Goal: Task Accomplishment & Management: Use online tool/utility

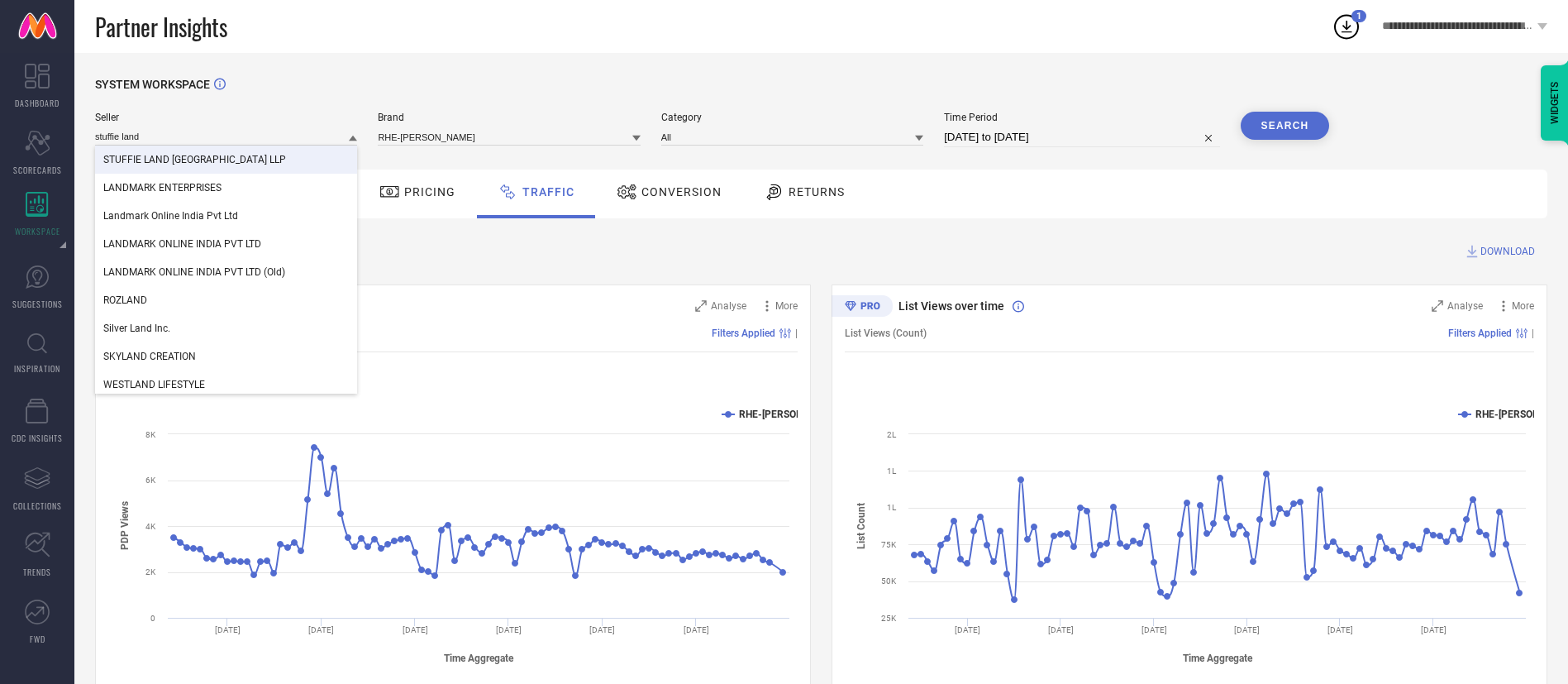
type input "stuffie land"
click at [281, 160] on div "STUFFIE LAND [GEOGRAPHIC_DATA] LLP" at bounding box center [225, 160] width 262 height 28
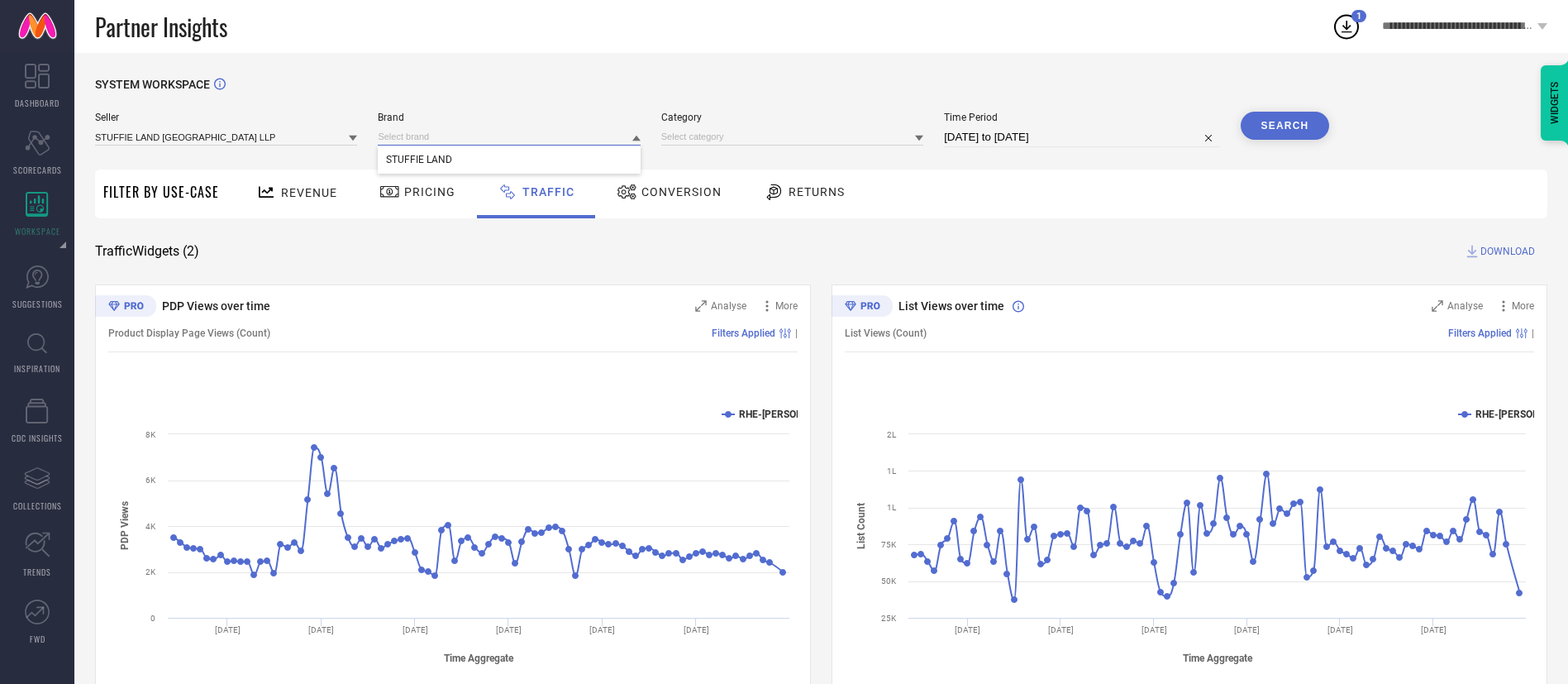
click at [425, 141] on input at bounding box center [508, 137] width 262 height 18
click at [431, 142] on input at bounding box center [508, 137] width 262 height 18
click at [431, 149] on div "STUFFIE LAND" at bounding box center [508, 160] width 262 height 28
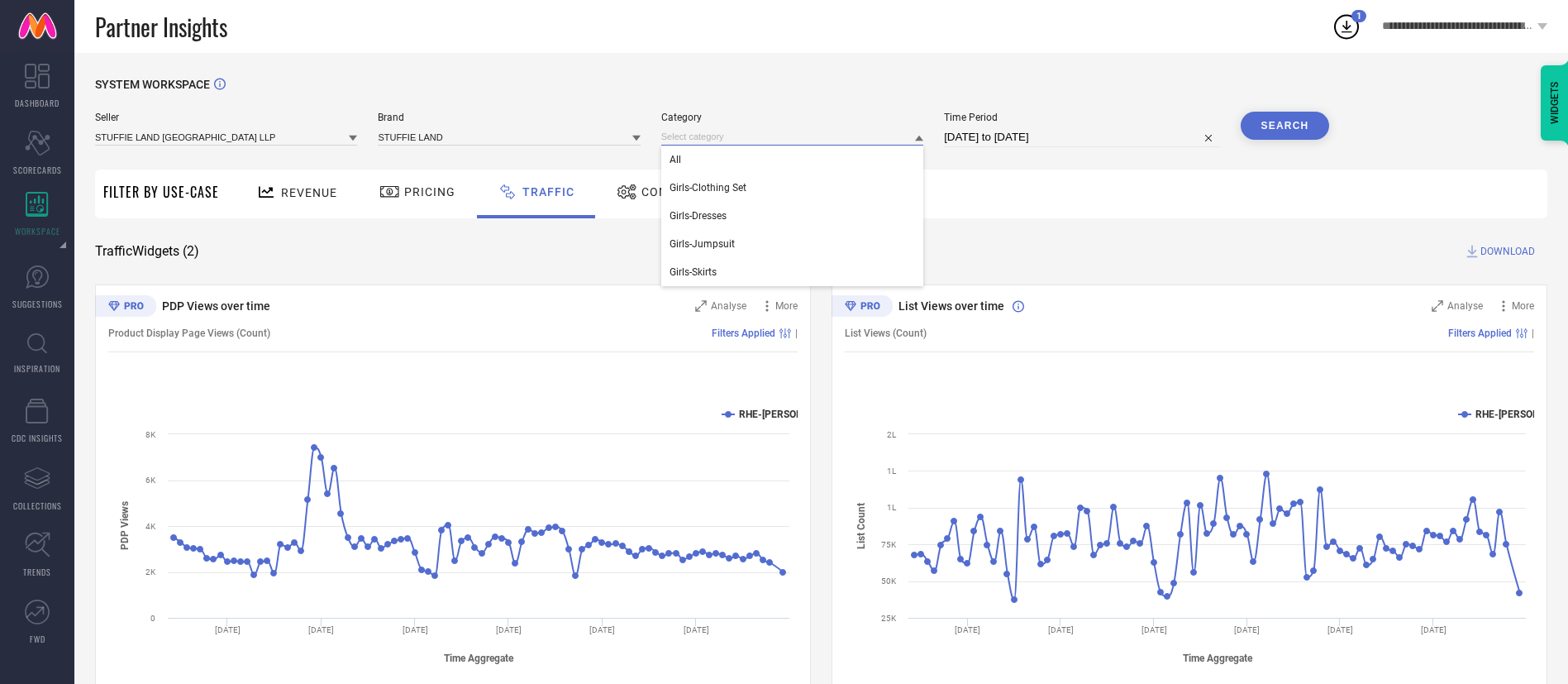
click at [677, 141] on input at bounding box center [792, 137] width 262 height 18
click at [697, 135] on input at bounding box center [792, 137] width 262 height 18
click at [701, 147] on div "All" at bounding box center [792, 160] width 262 height 28
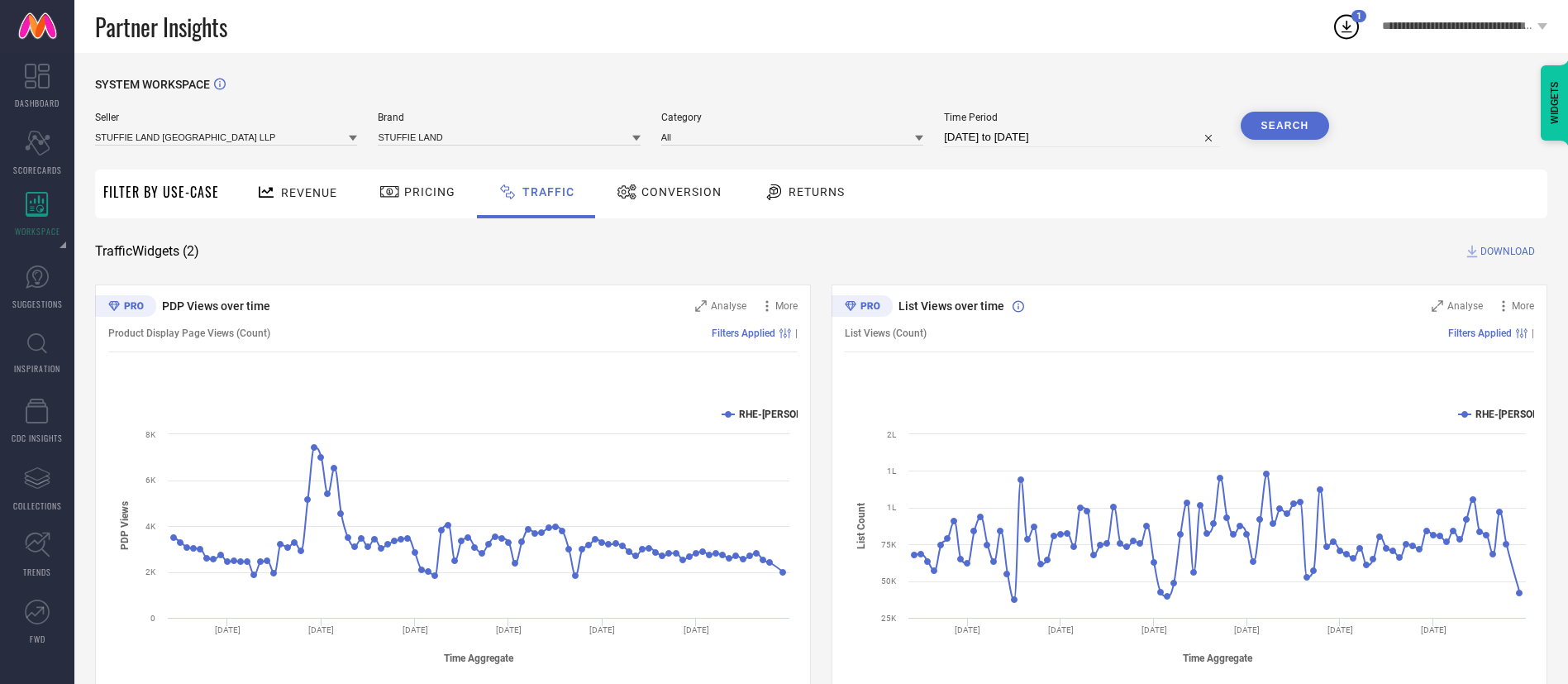
select select "5"
select select "2025"
select select "6"
select select "2025"
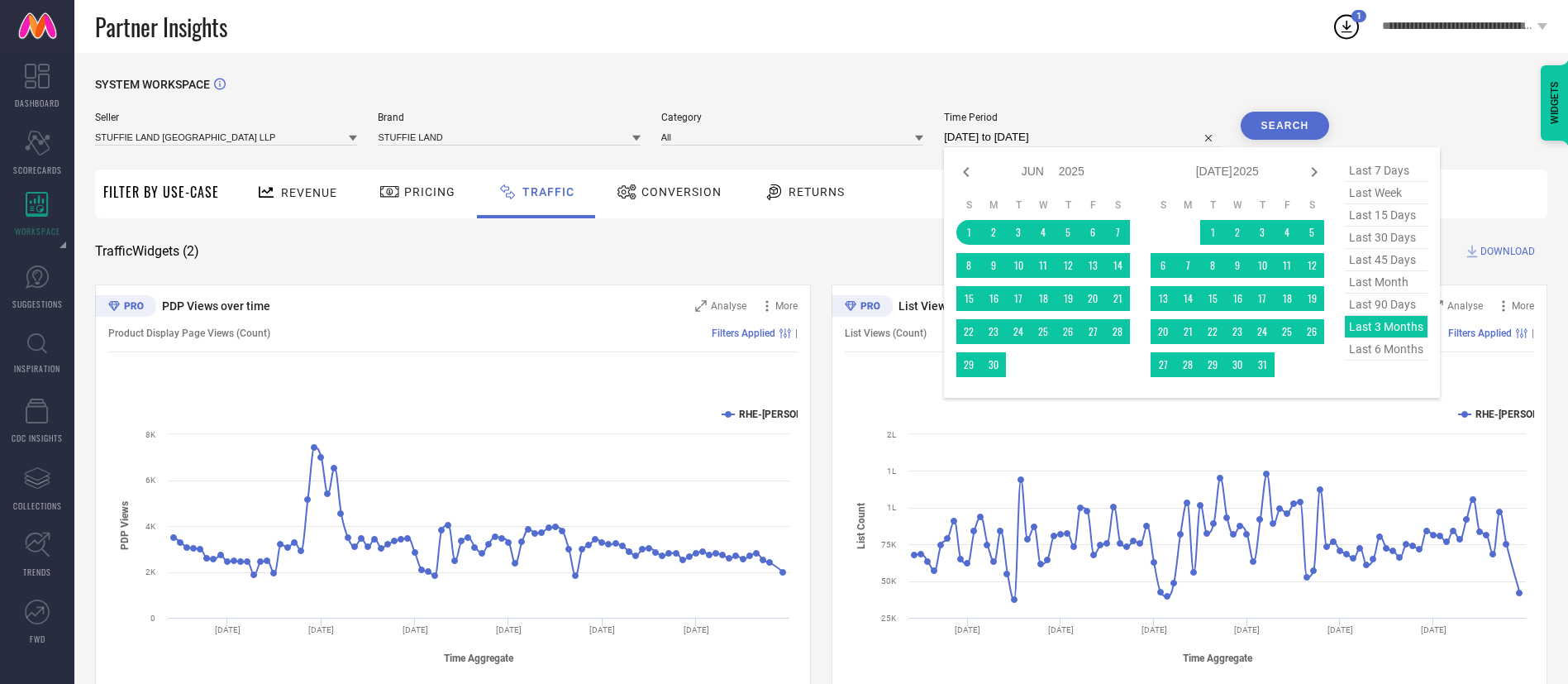
click at [1020, 136] on input "[DATE] to [DATE]" at bounding box center [1082, 137] width 276 height 20
click at [1379, 307] on span "last 90 days" at bounding box center [1386, 305] width 83 height 23
type input "[DATE] to [DATE]"
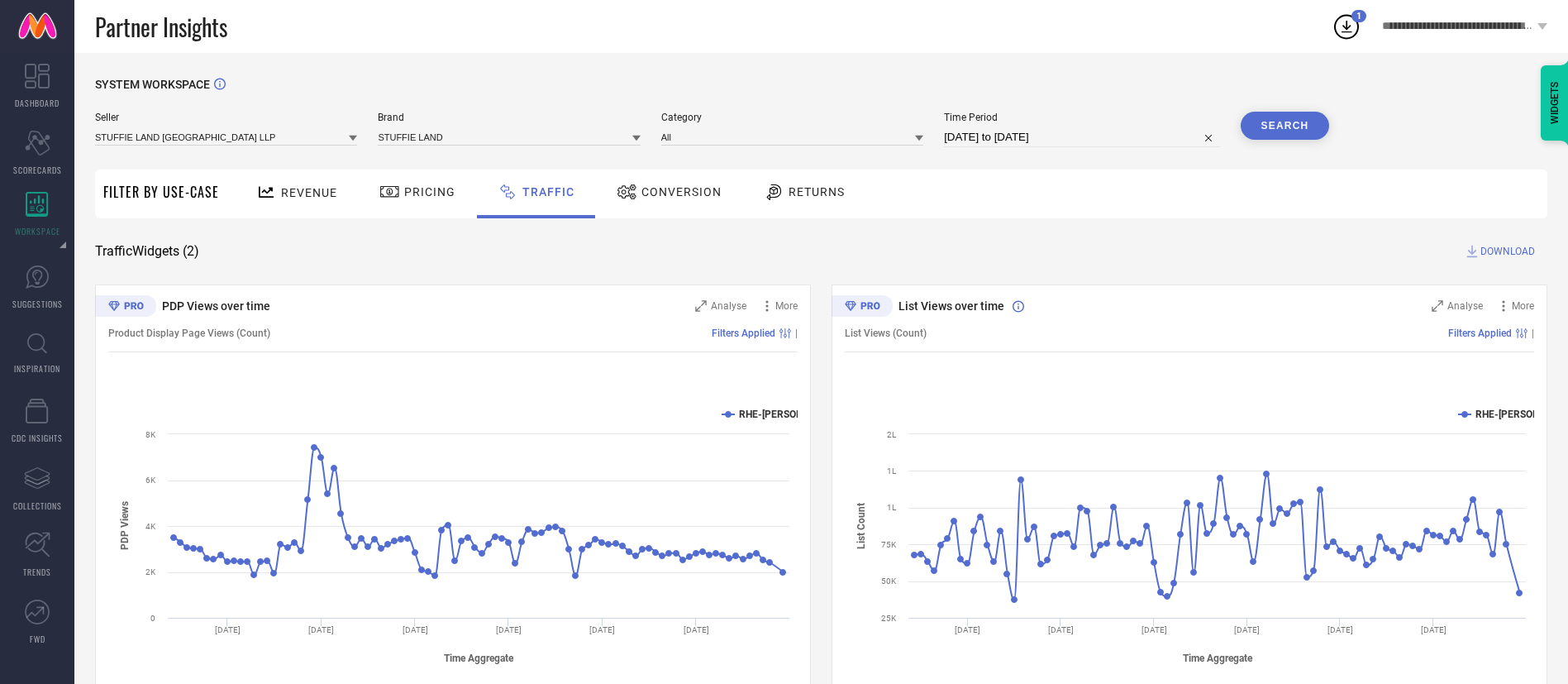
select select "5"
select select "2025"
select select "6"
select select "2025"
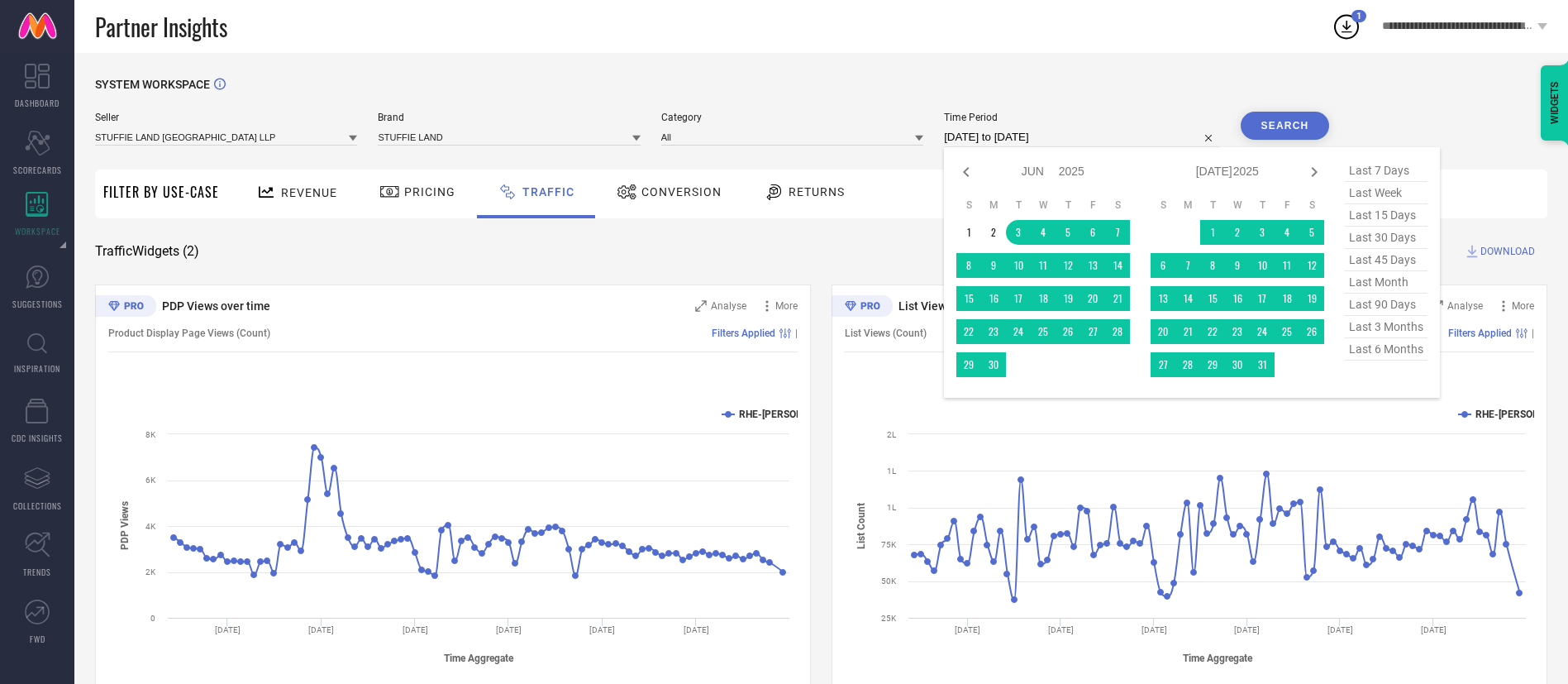
click at [1071, 141] on input "[DATE] to [DATE]" at bounding box center [1082, 137] width 276 height 20
click at [1368, 337] on span "last 3 months" at bounding box center [1386, 327] width 83 height 23
type input "[DATE] to [DATE]"
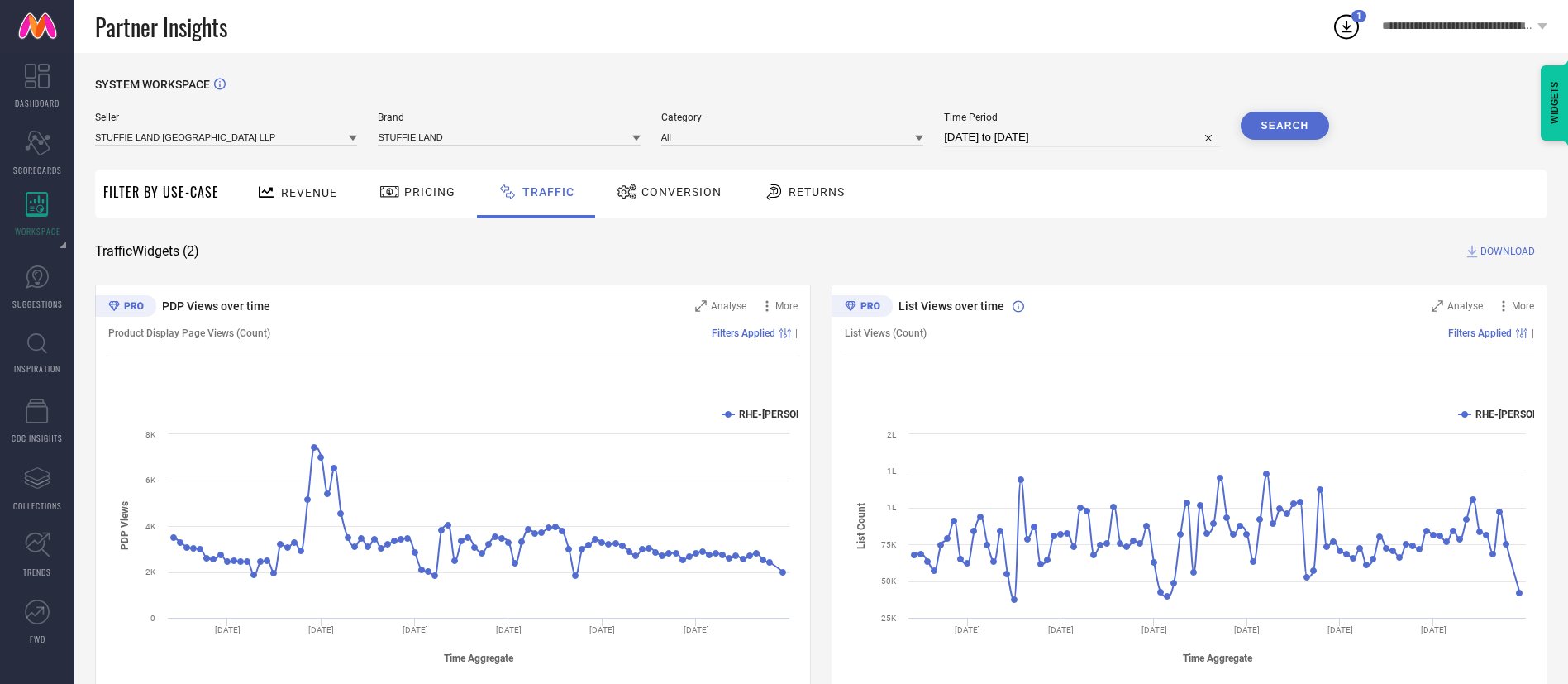
click at [1280, 136] on button "Search" at bounding box center [1285, 126] width 89 height 28
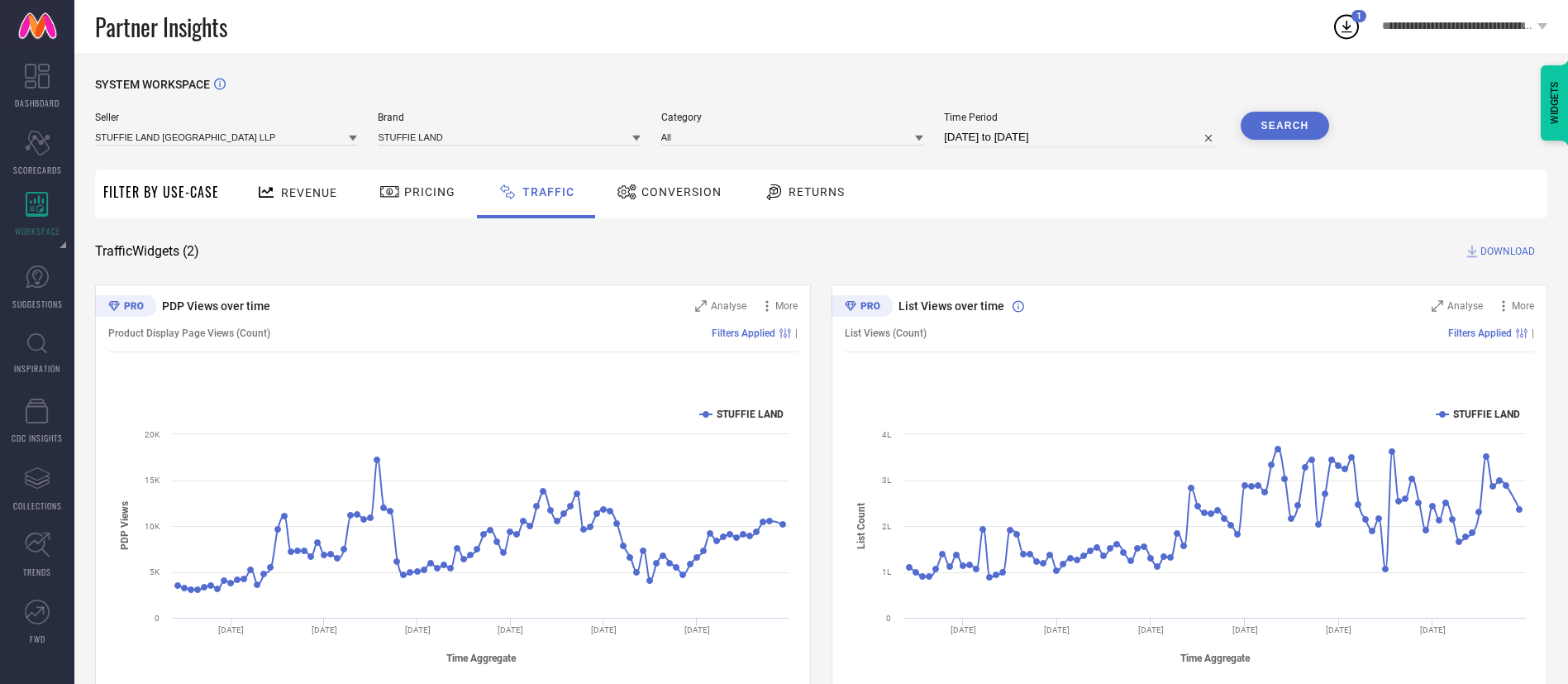
click at [1499, 261] on div "SYSTEM WORKSPACE Seller STUFFIE LAND [GEOGRAPHIC_DATA] LLP Brand STUFFIE LAND C…" at bounding box center [821, 388] width 1453 height 620
click at [1499, 251] on span "DOWNLOAD" at bounding box center [1508, 251] width 54 height 17
